Goal: Task Accomplishment & Management: Use online tool/utility

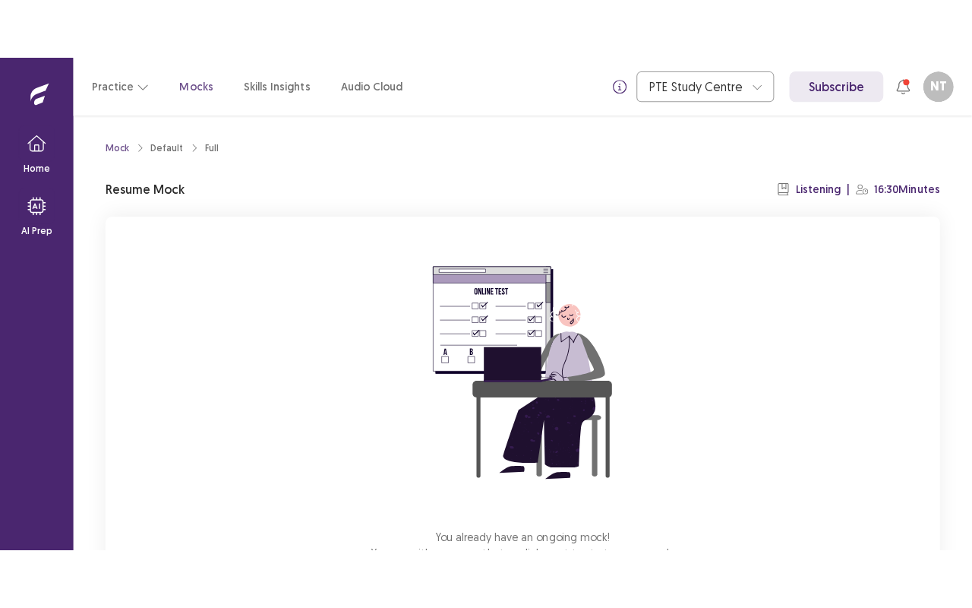
scroll to position [111, 0]
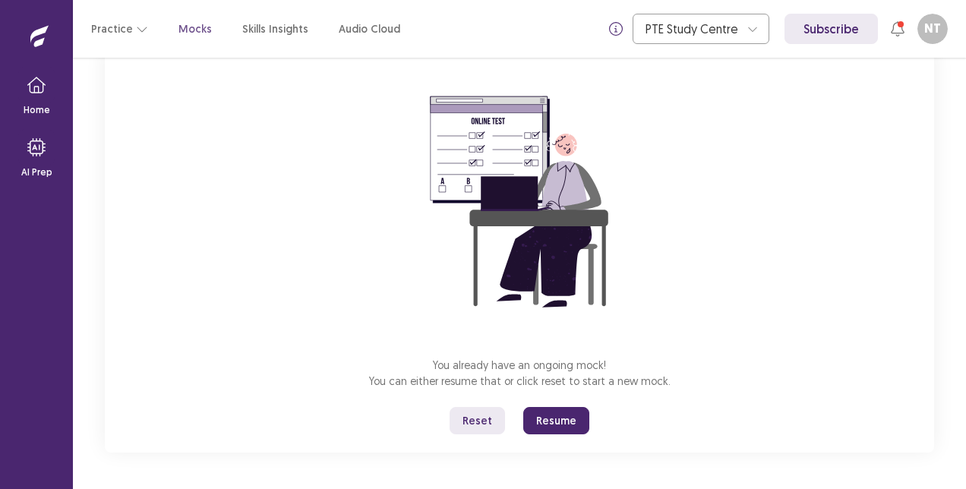
click at [565, 424] on button "Resume" at bounding box center [556, 420] width 66 height 27
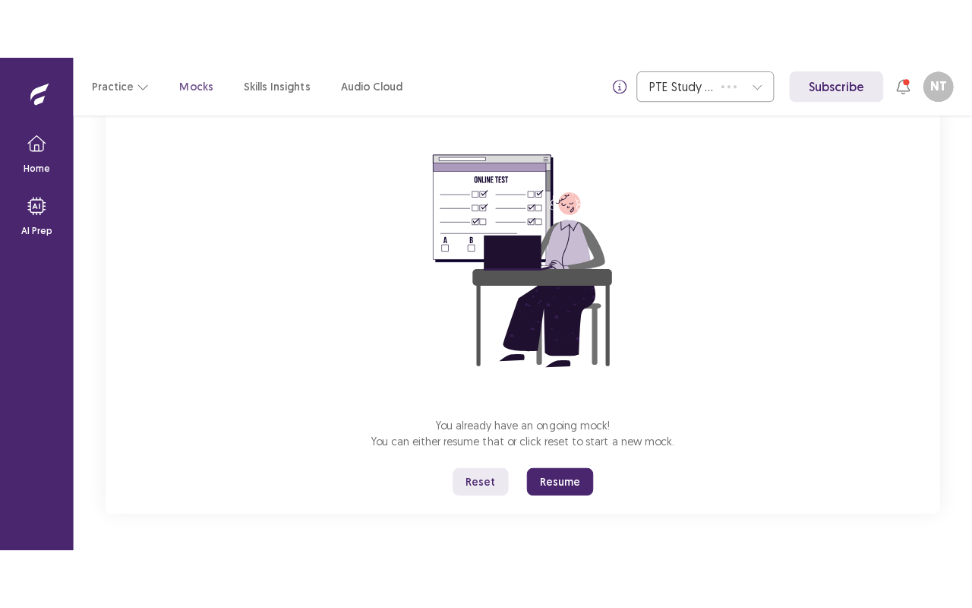
scroll to position [0, 0]
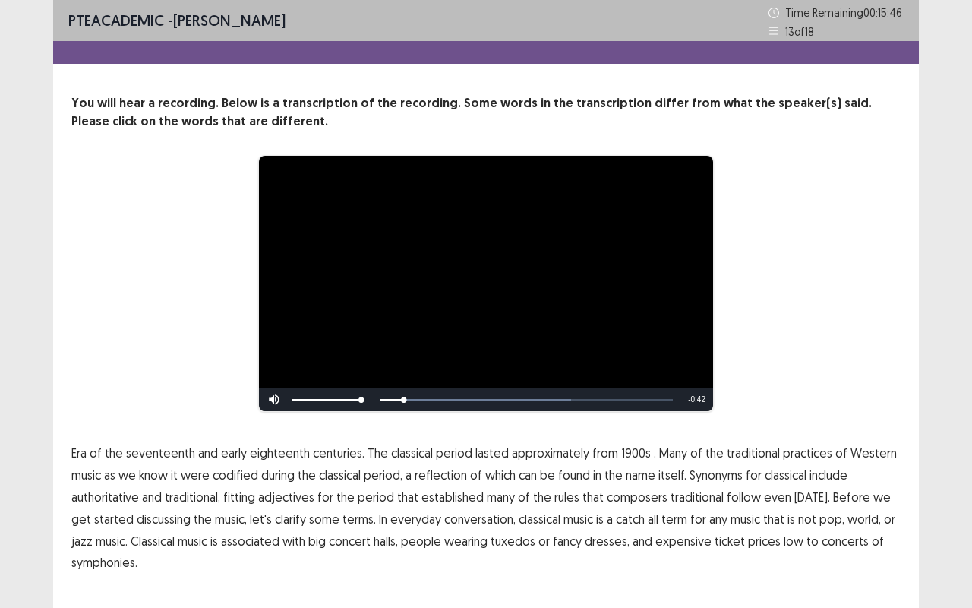
click at [81, 458] on span "Era" at bounding box center [78, 453] width 15 height 18
click at [624, 455] on span "1900s" at bounding box center [636, 453] width 30 height 18
click at [301, 488] on span "adjectives" at bounding box center [286, 497] width 56 height 18
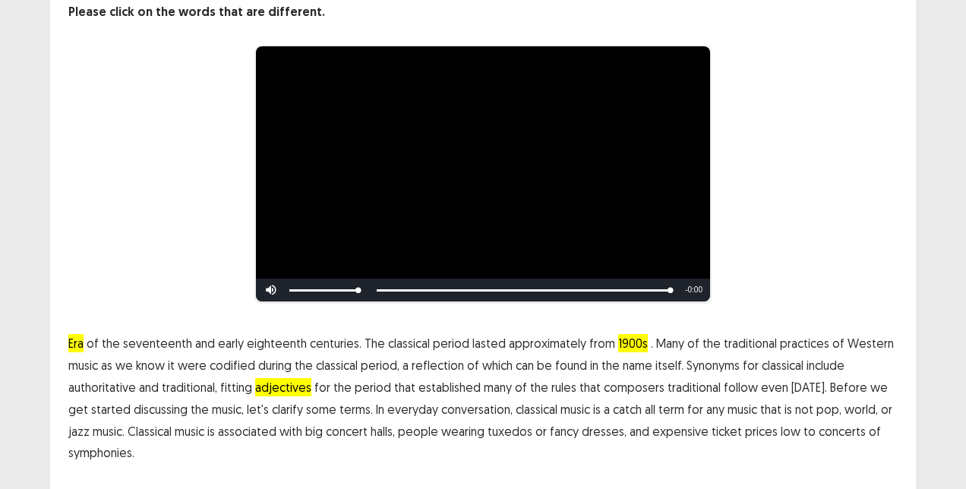
scroll to position [150, 0]
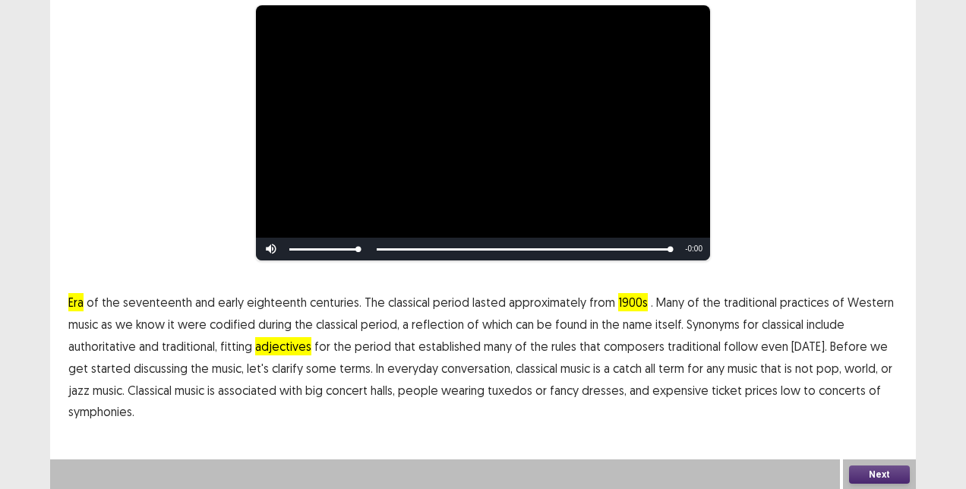
click at [781, 392] on span "low" at bounding box center [791, 390] width 20 height 18
click at [867, 469] on button "Next" at bounding box center [879, 475] width 61 height 18
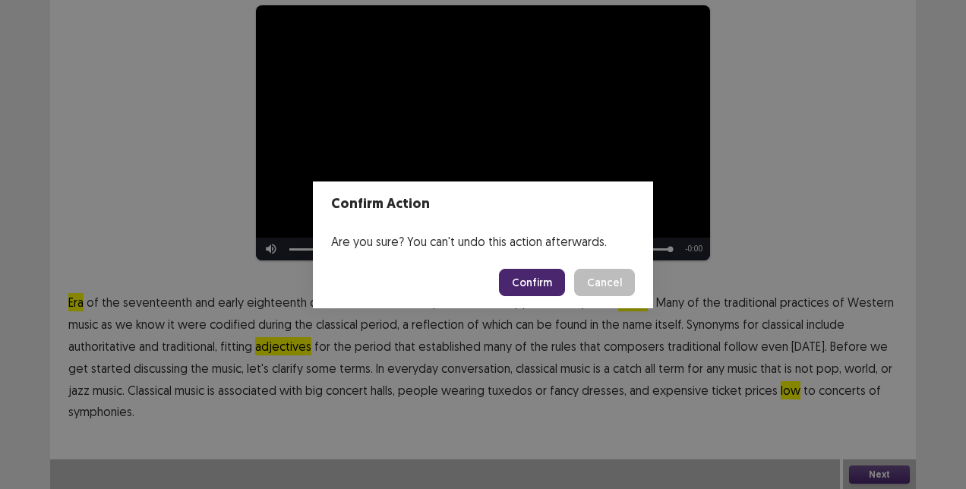
click at [542, 283] on button "Confirm" at bounding box center [532, 282] width 66 height 27
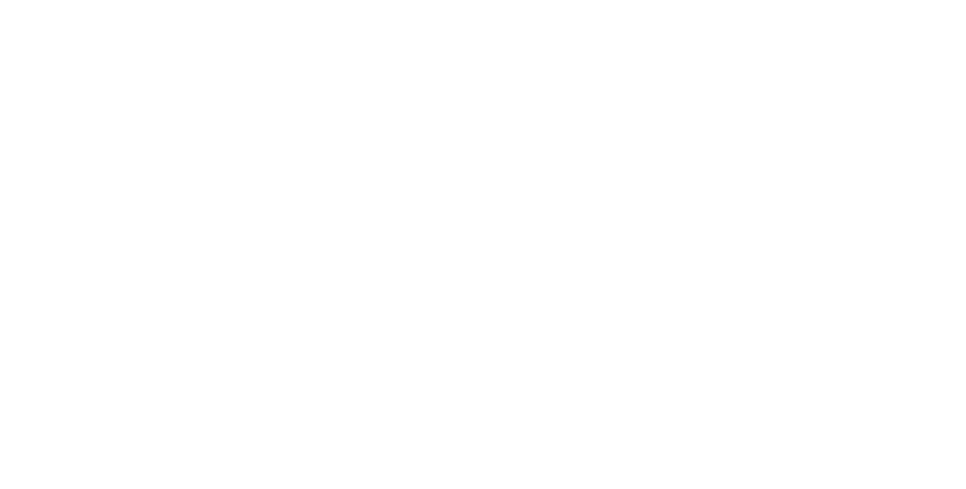
scroll to position [0, 0]
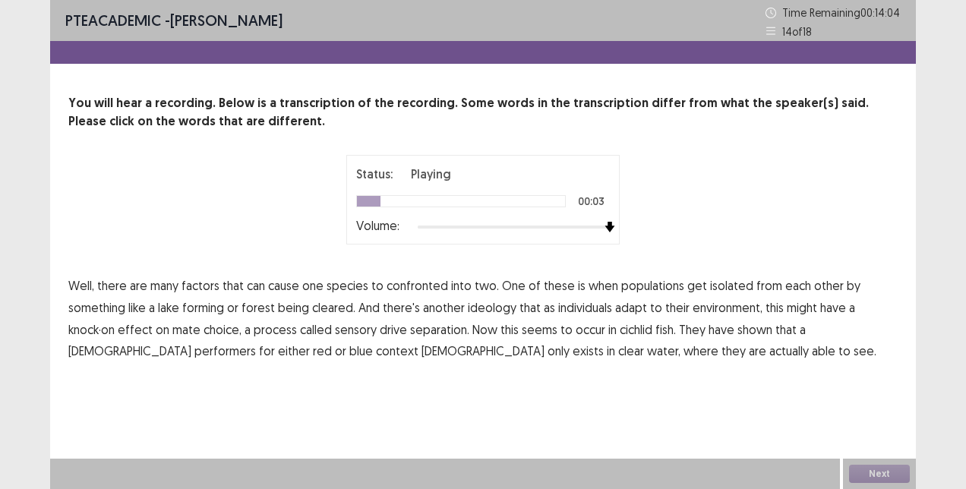
click at [417, 288] on span "confronted" at bounding box center [418, 286] width 62 height 18
click at [485, 310] on span "ideology" at bounding box center [492, 308] width 49 height 18
click at [438, 333] on span "separation." at bounding box center [439, 330] width 59 height 18
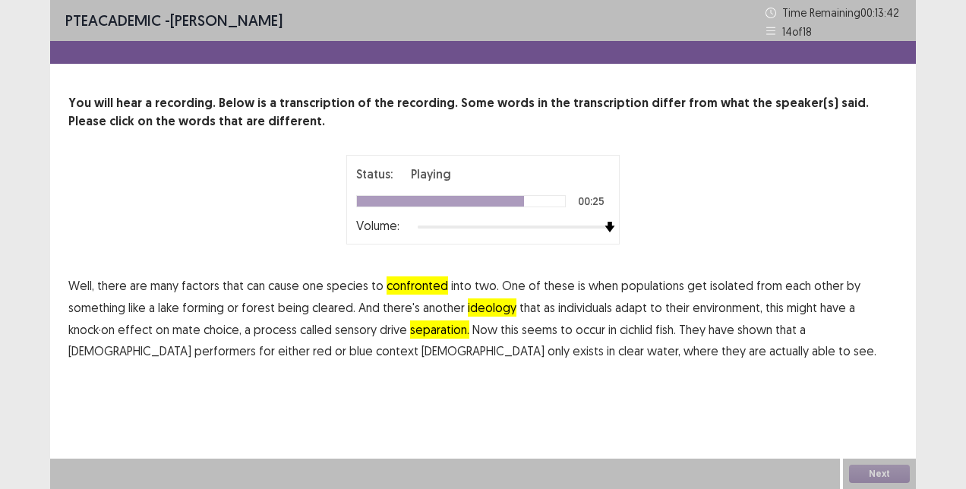
click at [194, 353] on span "performers" at bounding box center [225, 351] width 62 height 18
click at [376, 353] on span "context" at bounding box center [397, 351] width 43 height 18
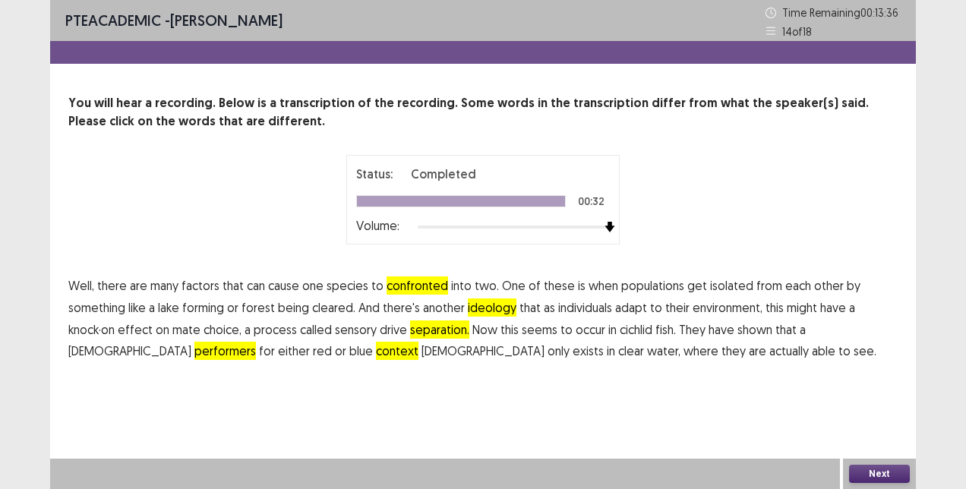
click at [886, 474] on button "Next" at bounding box center [879, 474] width 61 height 18
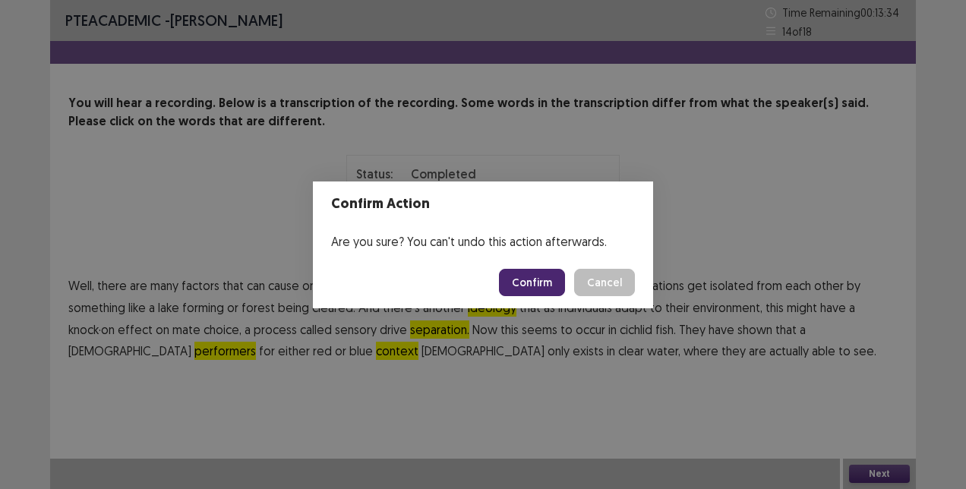
click at [536, 292] on button "Confirm" at bounding box center [532, 282] width 66 height 27
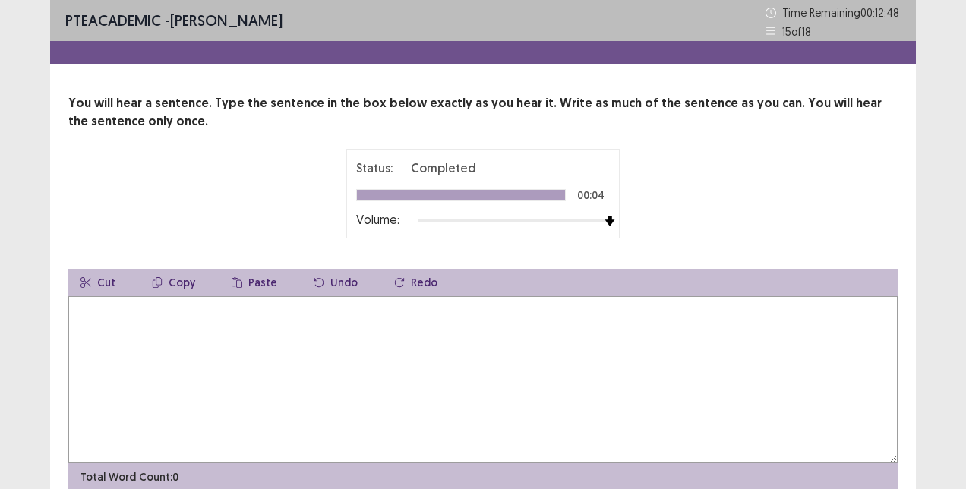
click at [261, 361] on textarea at bounding box center [483, 379] width 830 height 167
click at [384, 313] on textarea "**********" at bounding box center [483, 379] width 830 height 167
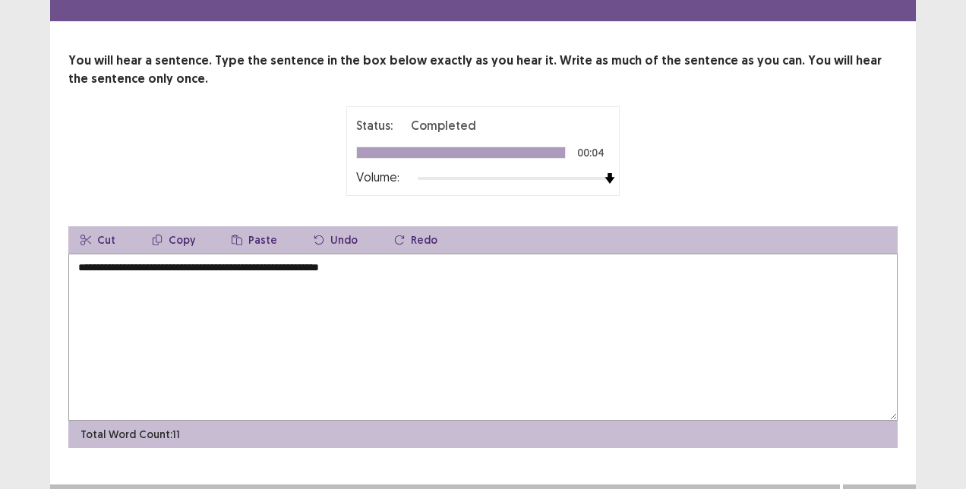
scroll to position [68, 0]
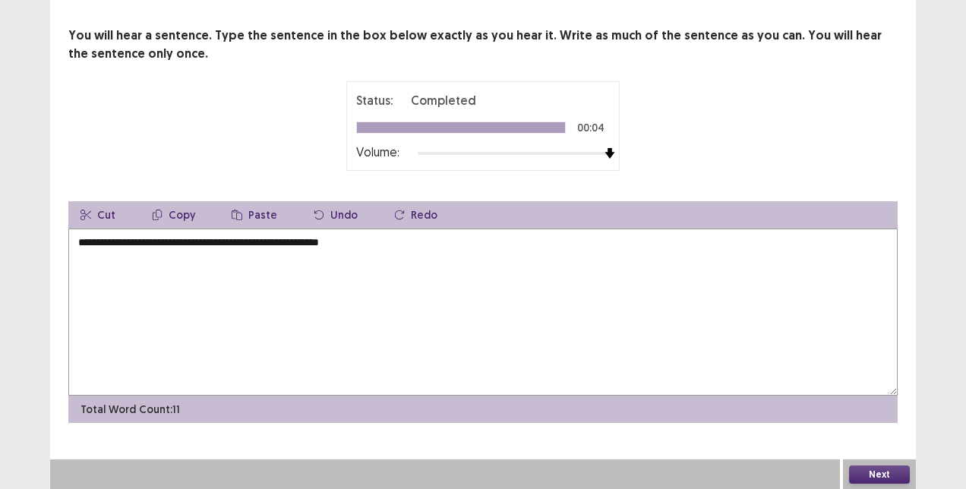
type textarea "**********"
click at [873, 477] on button "Next" at bounding box center [879, 475] width 61 height 18
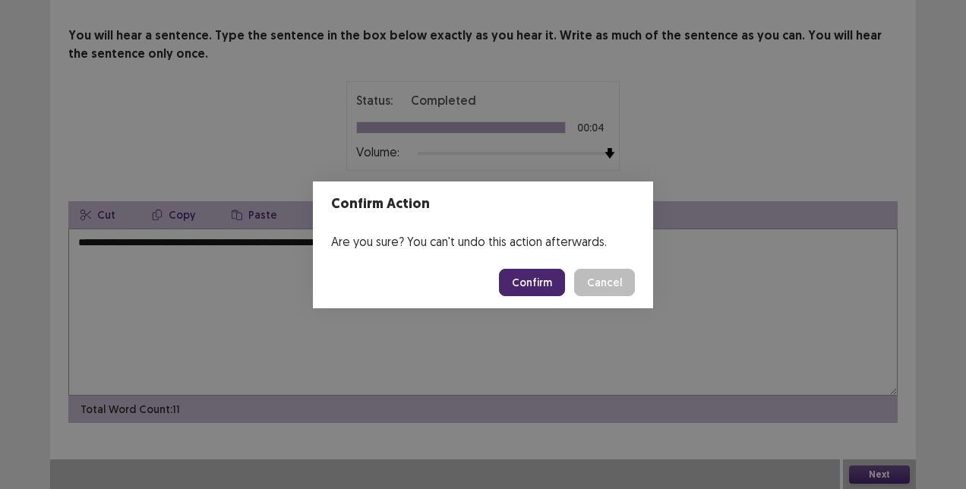
click at [540, 283] on button "Confirm" at bounding box center [532, 282] width 66 height 27
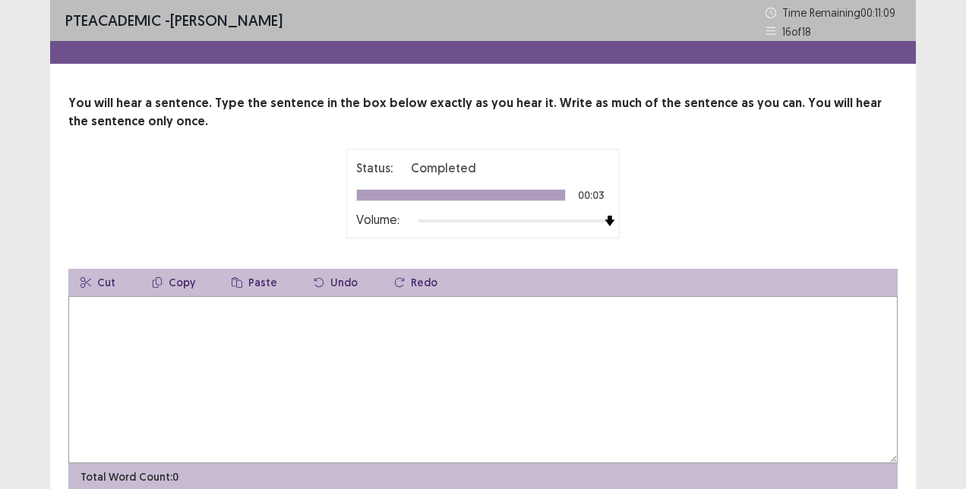
click at [103, 330] on textarea at bounding box center [483, 379] width 830 height 167
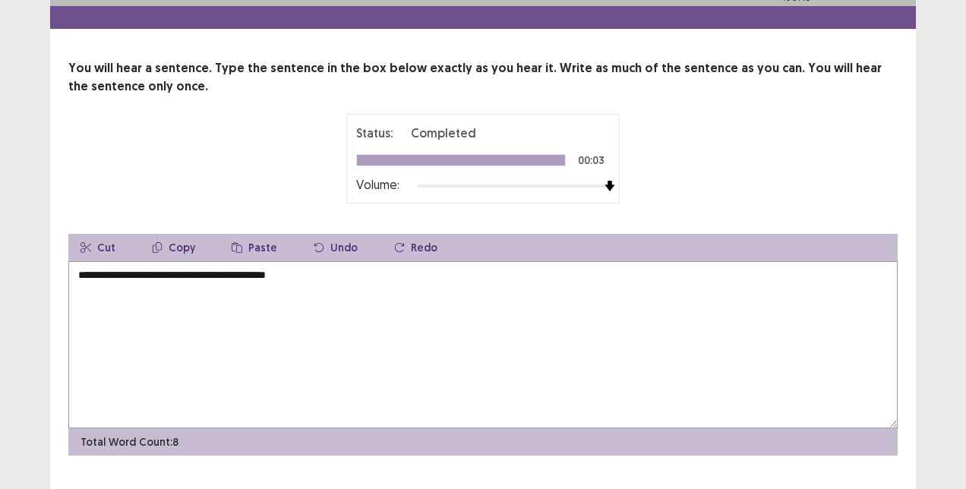
scroll to position [68, 0]
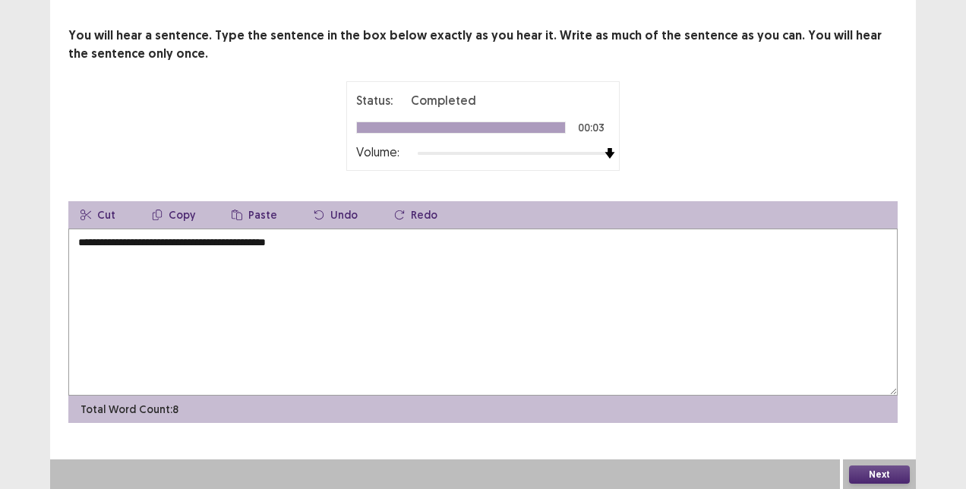
type textarea "**********"
click at [877, 471] on button "Next" at bounding box center [879, 475] width 61 height 18
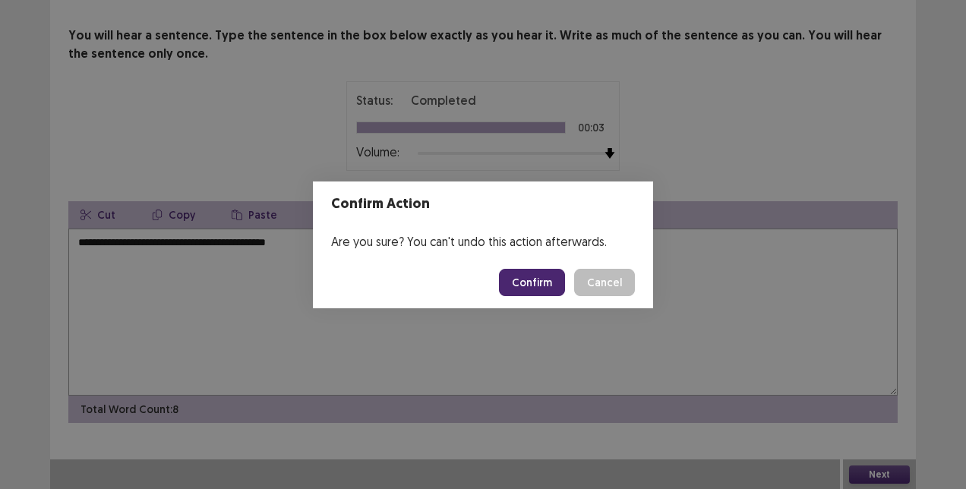
click at [548, 283] on button "Confirm" at bounding box center [532, 282] width 66 height 27
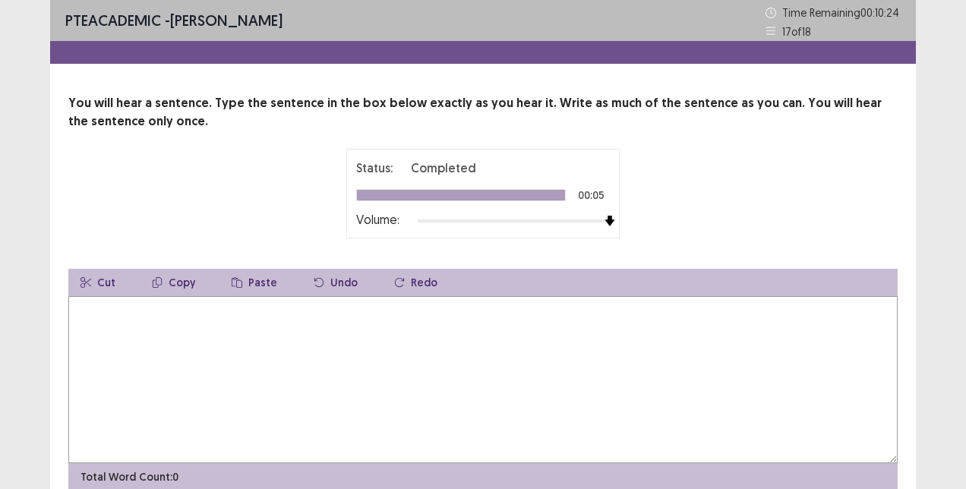
click at [116, 333] on textarea at bounding box center [483, 379] width 830 height 167
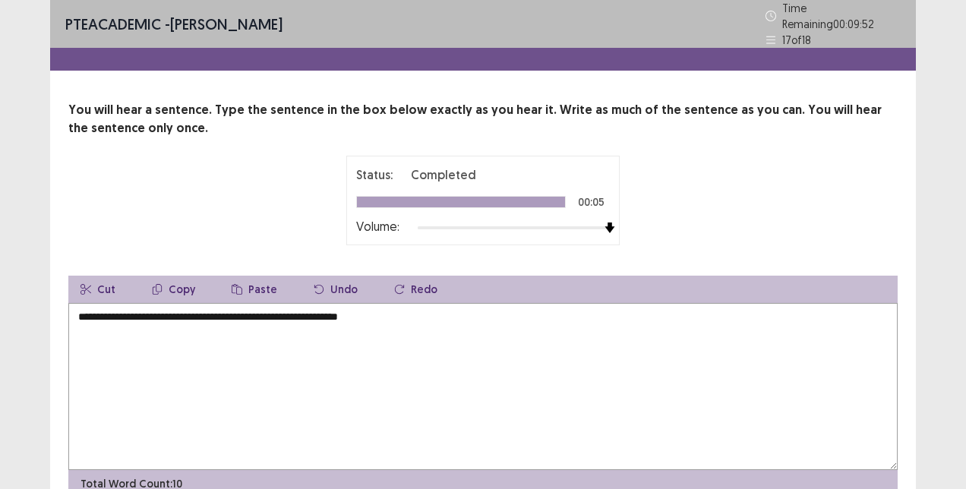
click at [297, 312] on textarea "**********" at bounding box center [483, 386] width 830 height 167
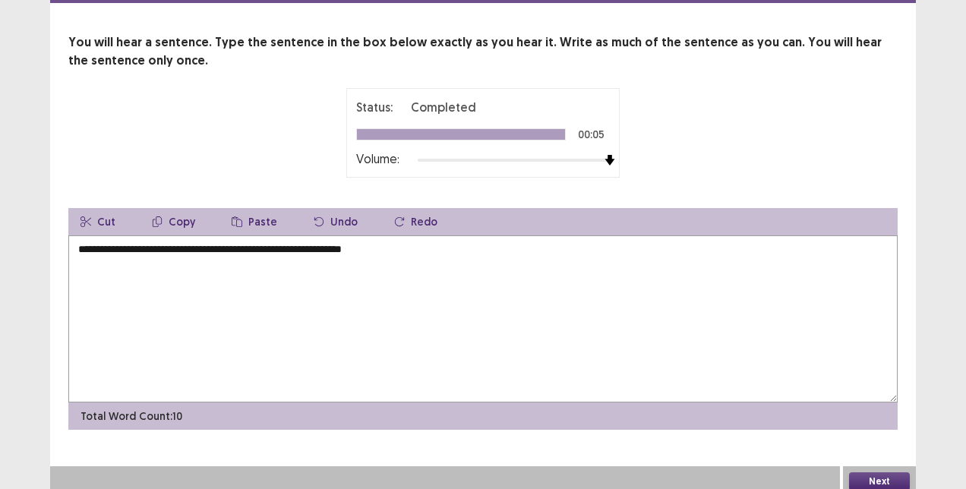
type textarea "**********"
click at [881, 472] on button "Next" at bounding box center [879, 481] width 61 height 18
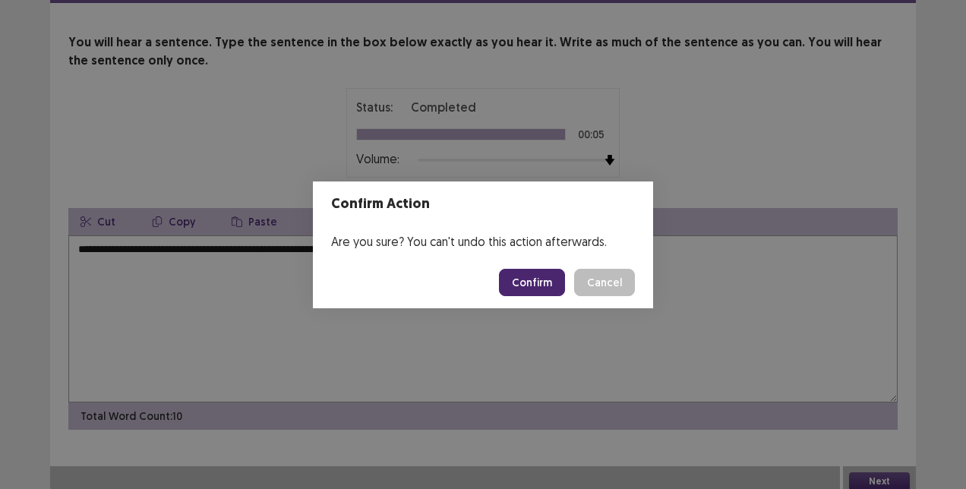
click at [544, 284] on button "Confirm" at bounding box center [532, 282] width 66 height 27
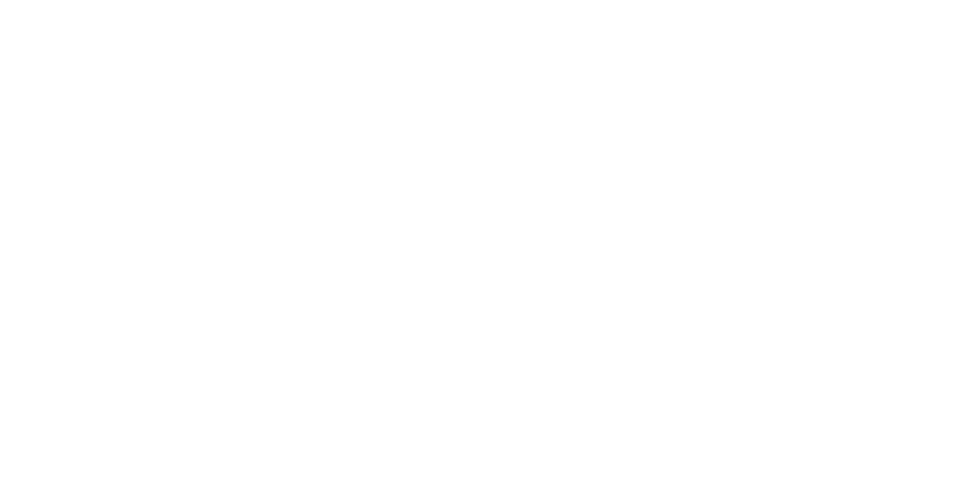
scroll to position [0, 0]
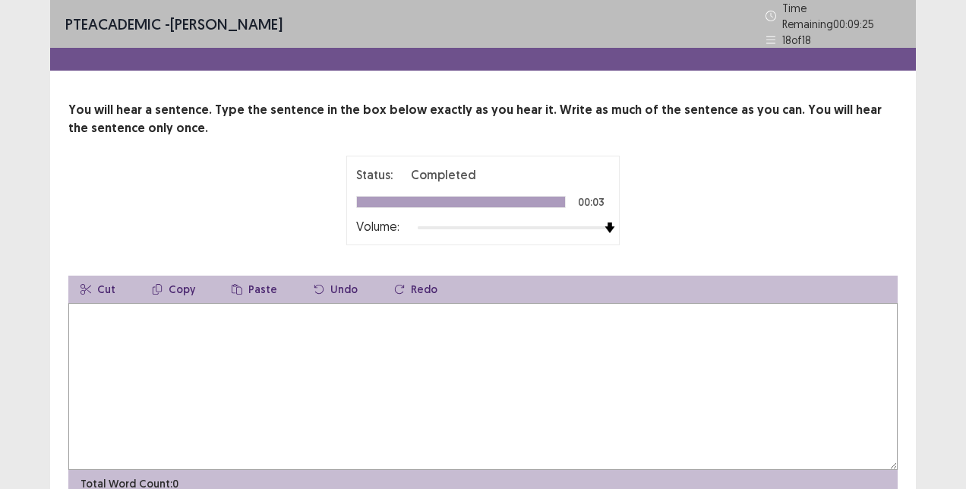
click at [283, 346] on textarea at bounding box center [483, 386] width 830 height 167
click at [194, 313] on textarea "**********" at bounding box center [483, 386] width 830 height 167
type textarea "**********"
